Goal: Information Seeking & Learning: Learn about a topic

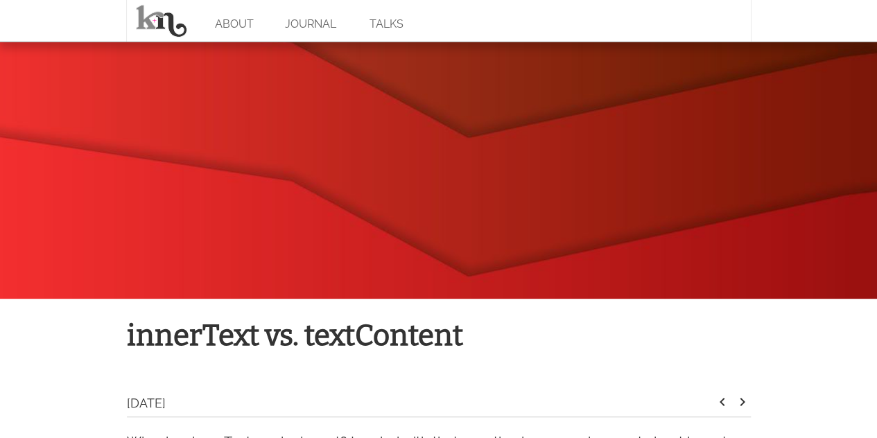
scroll to position [159, 0]
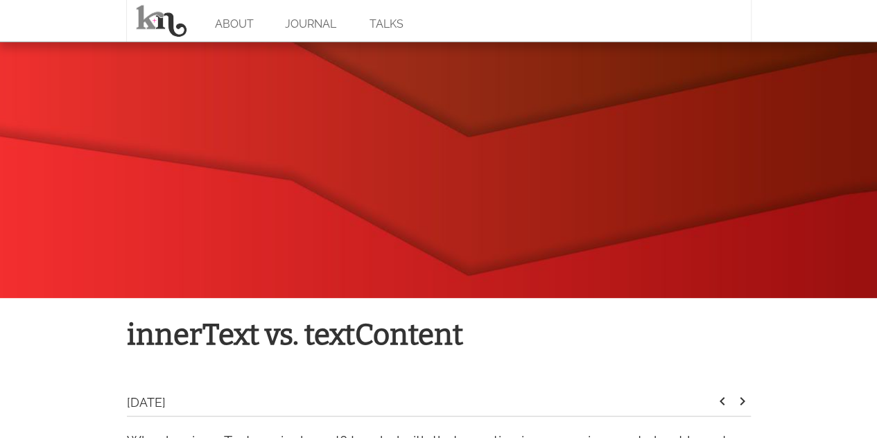
click at [340, 246] on div at bounding box center [438, 90] width 877 height 416
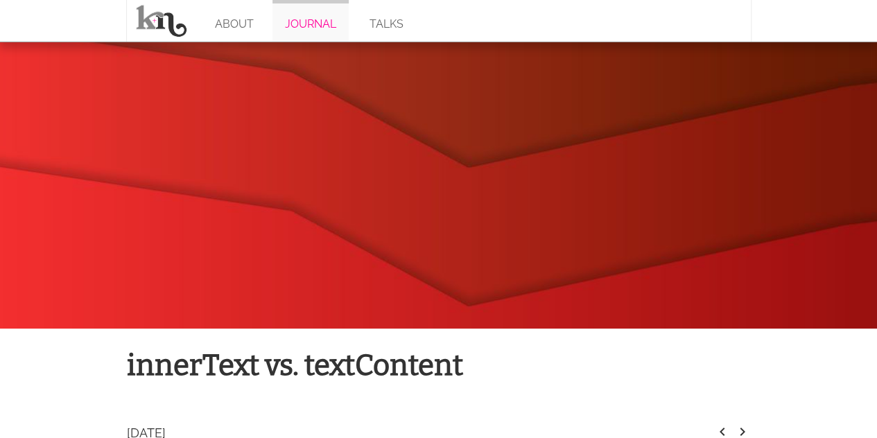
scroll to position [128, 0]
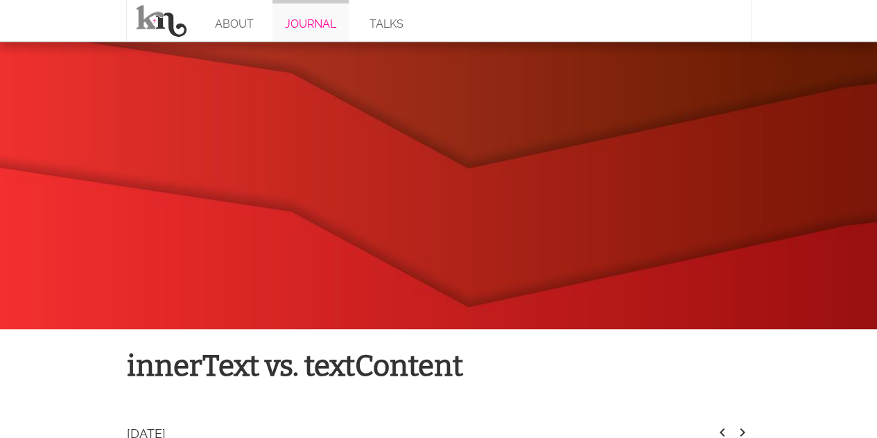
click at [309, 39] on link "JOURNAL" at bounding box center [311, 21] width 76 height 42
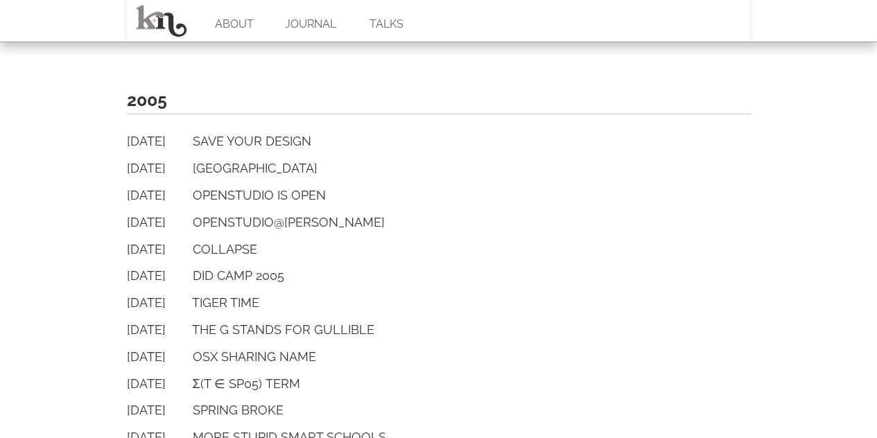
scroll to position [2667, 0]
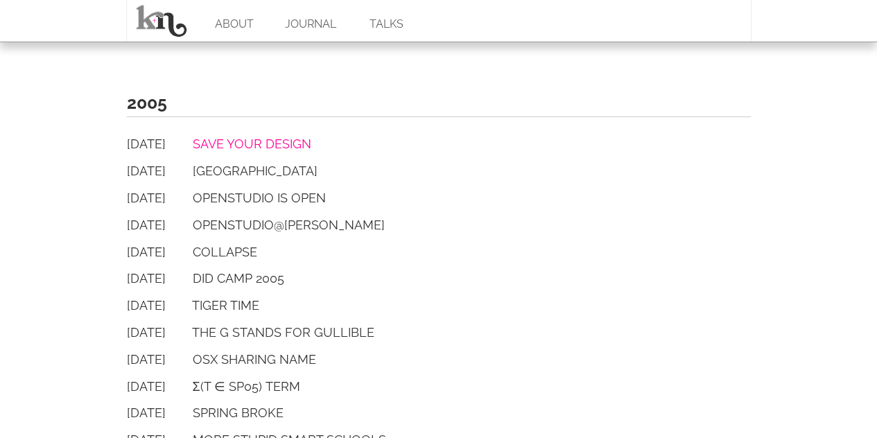
click at [247, 145] on link "Save Your Design" at bounding box center [252, 144] width 119 height 15
